Goal: Transaction & Acquisition: Subscribe to service/newsletter

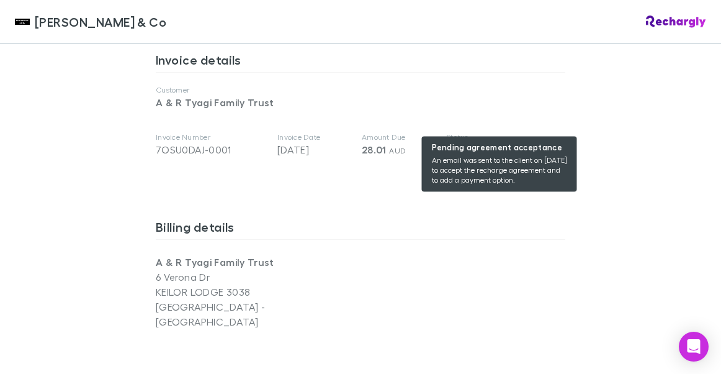
scroll to position [668, 0]
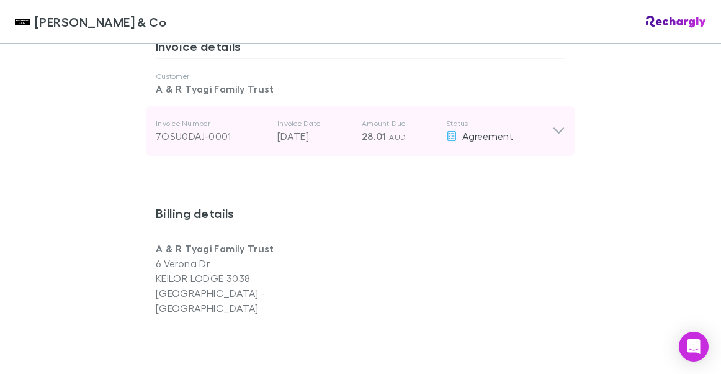
click at [558, 128] on icon at bounding box center [558, 131] width 11 height 6
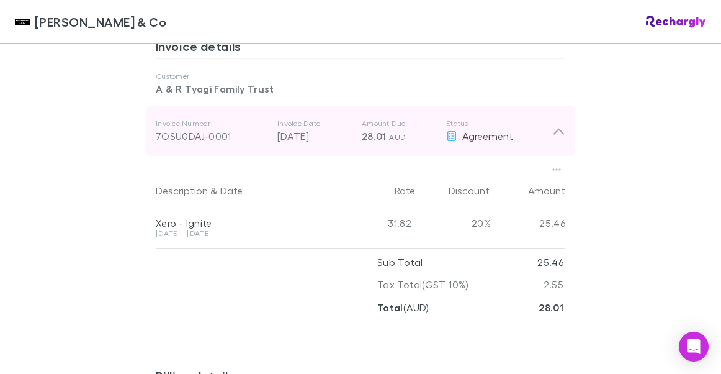
click at [558, 123] on icon at bounding box center [558, 130] width 13 height 15
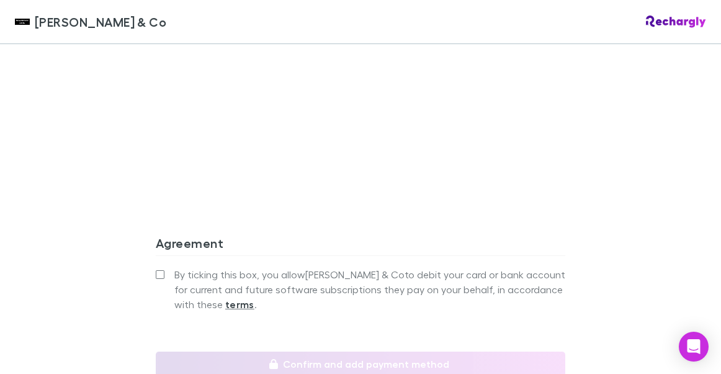
scroll to position [1105, 0]
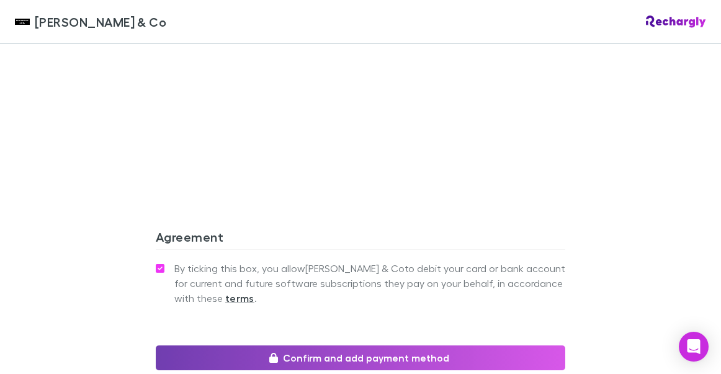
click at [385, 345] on button "Confirm and add payment method" at bounding box center [361, 357] width 410 height 25
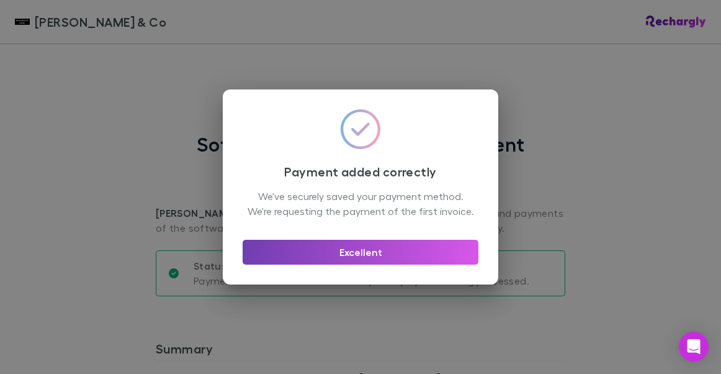
click at [360, 261] on button "Excellent" at bounding box center [361, 252] width 236 height 25
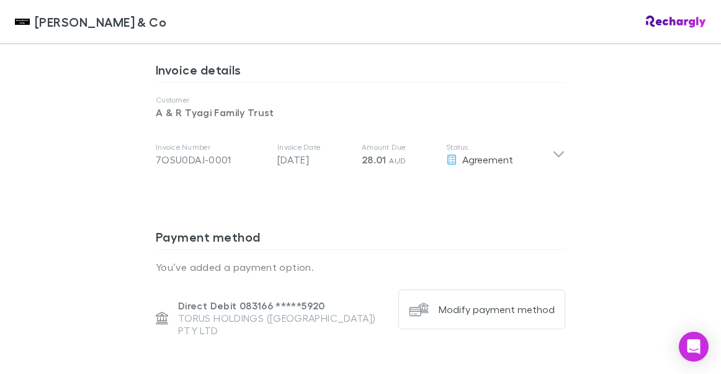
scroll to position [705, 0]
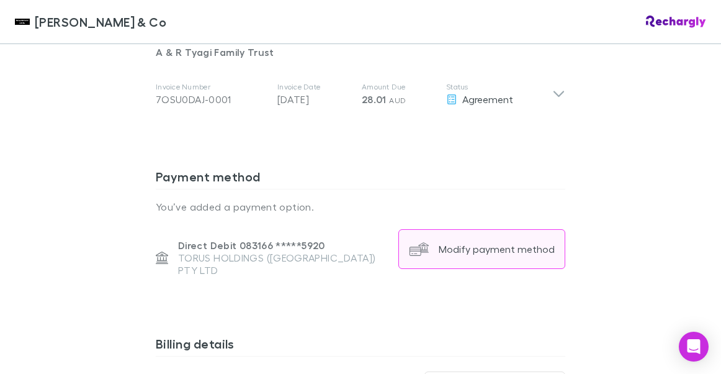
click at [481, 243] on div "Modify payment method" at bounding box center [497, 249] width 116 height 12
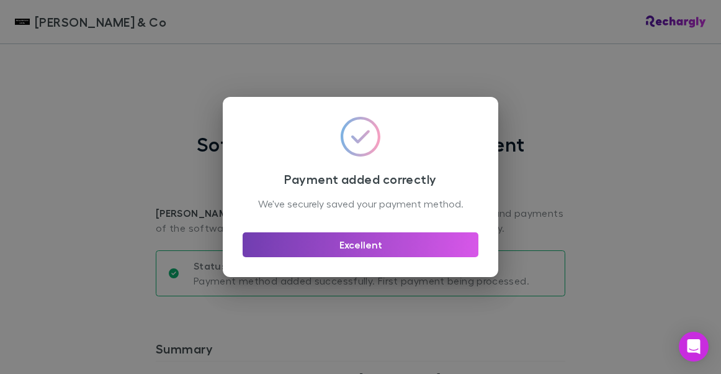
click at [373, 256] on button "Excellent" at bounding box center [361, 244] width 236 height 25
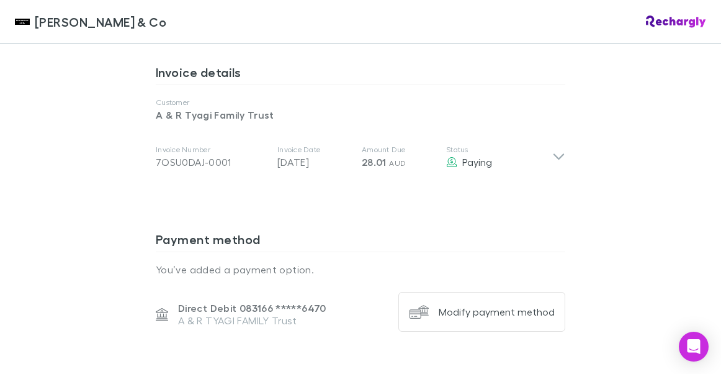
scroll to position [643, 0]
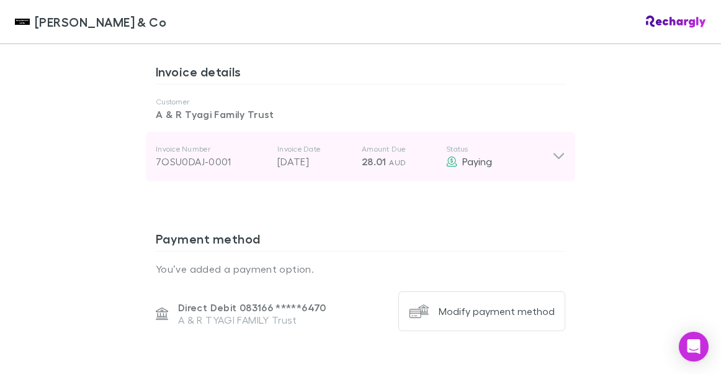
click at [563, 153] on icon at bounding box center [558, 156] width 11 height 6
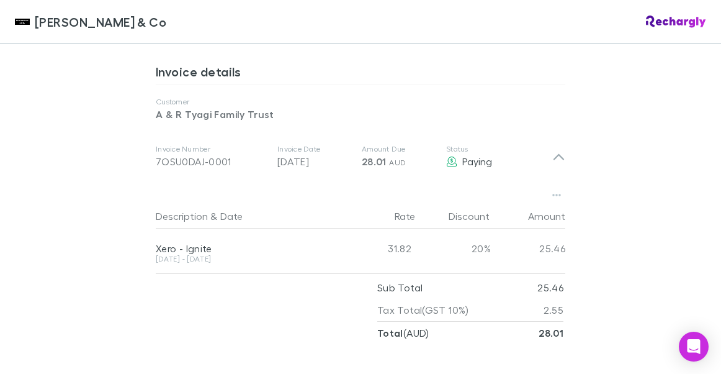
click at [691, 192] on div "Shaddock & Co Shaddock & Co Software subscriptions agreement Shaddock & Co has …" at bounding box center [360, 187] width 721 height 374
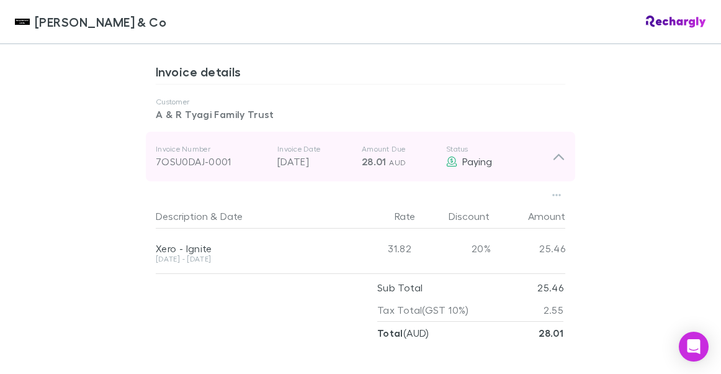
click at [558, 149] on icon at bounding box center [558, 156] width 13 height 15
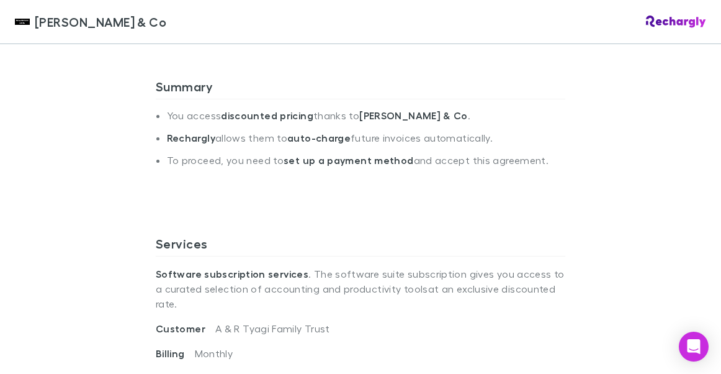
scroll to position [238, 0]
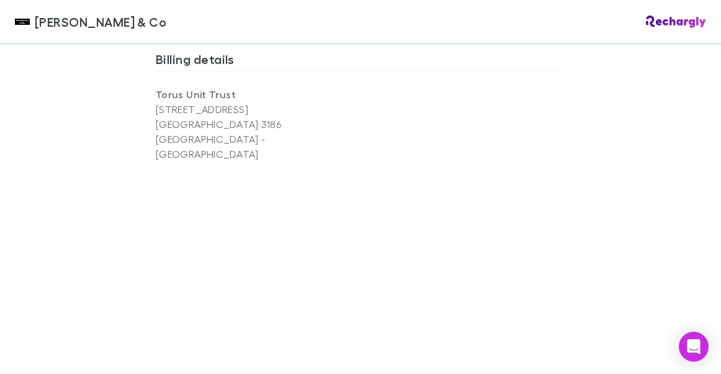
scroll to position [823, 0]
click at [620, 233] on div "Shaddock & Co Shaddock & Co Software subscriptions agreement Shaddock & Co has …" at bounding box center [360, 187] width 721 height 374
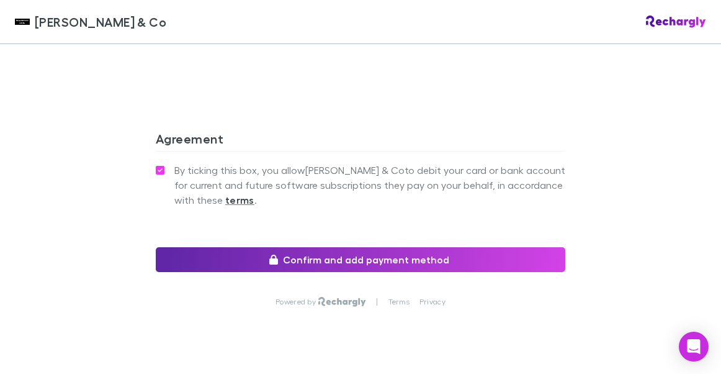
scroll to position [1204, 0]
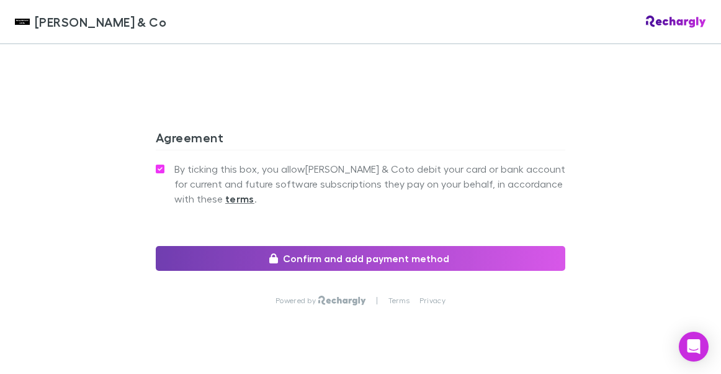
click at [390, 246] on button "Confirm and add payment method" at bounding box center [361, 258] width 410 height 25
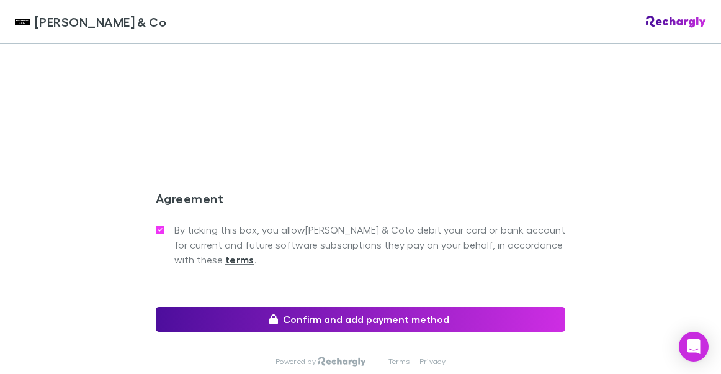
scroll to position [1031, 0]
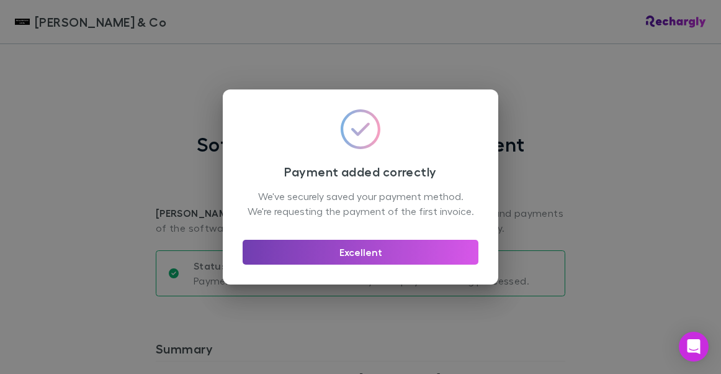
click at [356, 264] on button "Excellent" at bounding box center [361, 252] width 236 height 25
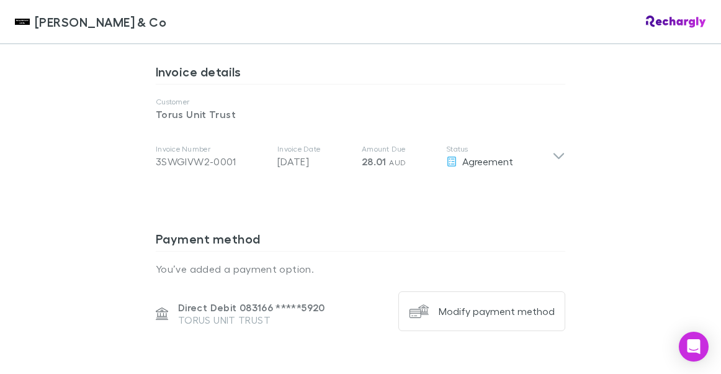
scroll to position [646, 0]
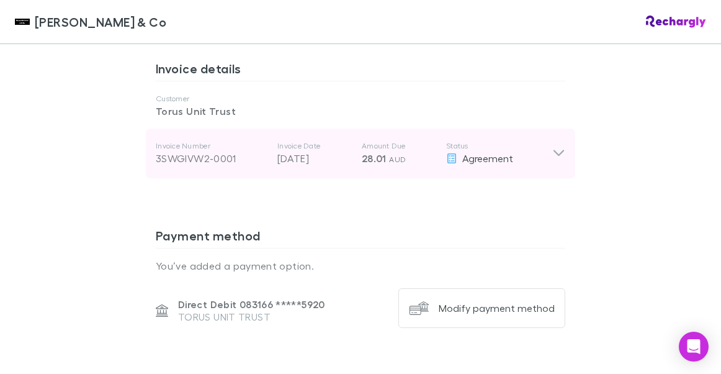
click at [212, 151] on div "3SWGIVW2-0001" at bounding box center [212, 158] width 112 height 15
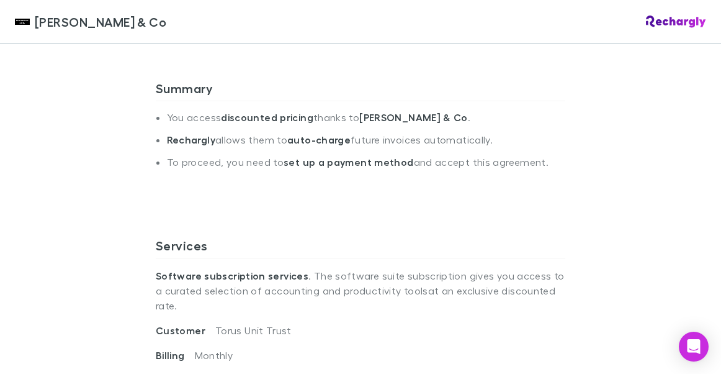
scroll to position [262, 0]
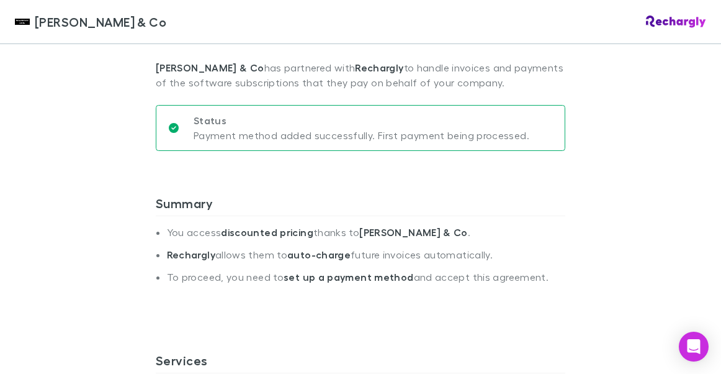
scroll to position [0, 0]
